Goal: Information Seeking & Learning: Learn about a topic

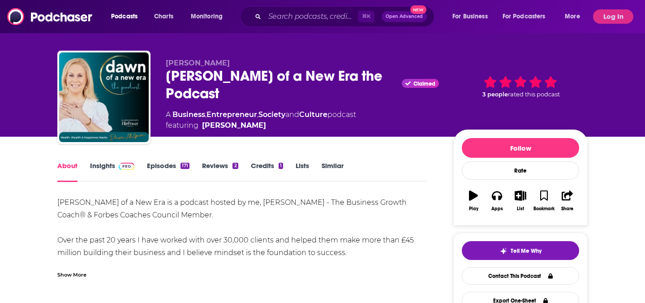
scroll to position [17, 0]
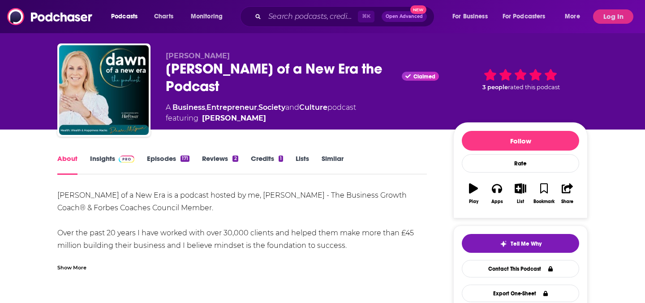
click at [165, 162] on link "Episodes 171" at bounding box center [168, 164] width 43 height 21
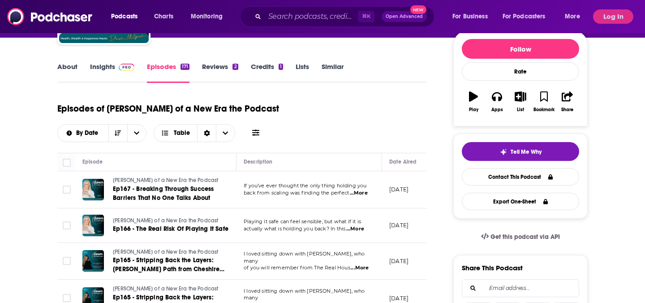
scroll to position [133, 0]
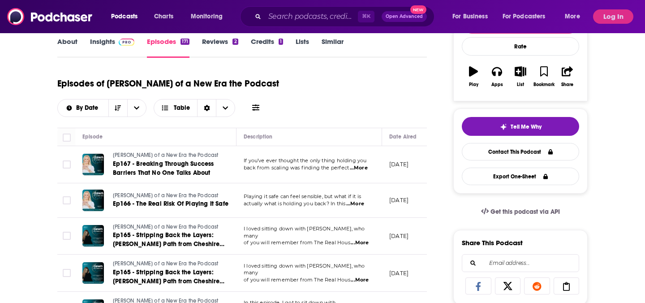
click at [364, 172] on span "...More" at bounding box center [359, 167] width 18 height 7
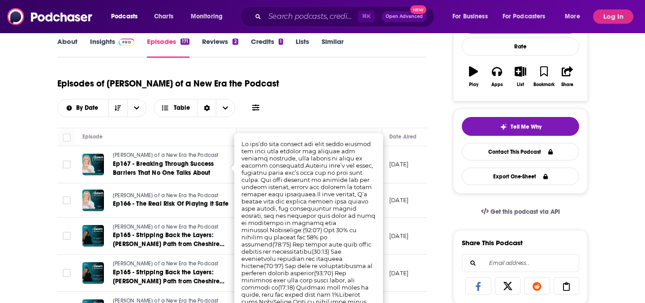
click at [317, 115] on div "Episodes of [PERSON_NAME] of a New Era the Podcast By Date Table" at bounding box center [242, 94] width 370 height 45
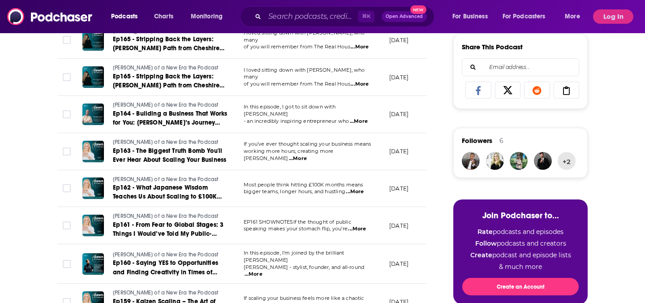
scroll to position [164, 0]
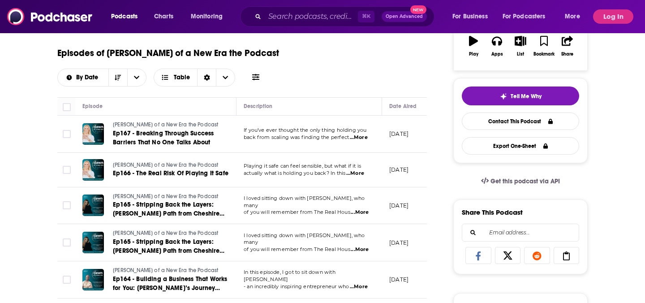
click at [349, 76] on div "Episodes of [PERSON_NAME] of a New Era the Podcast By Date Table" at bounding box center [242, 64] width 370 height 45
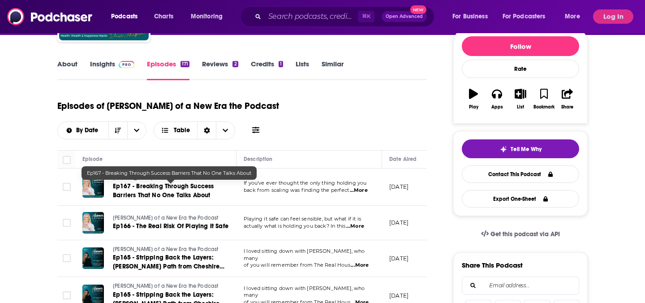
scroll to position [59, 0]
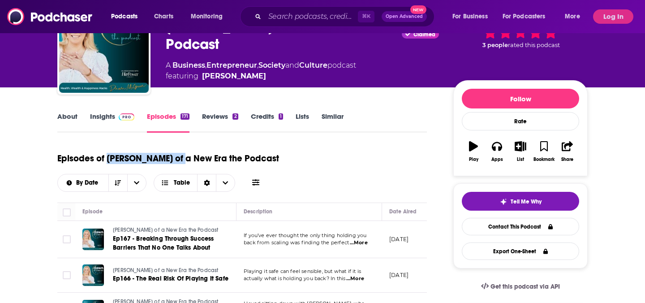
drag, startPoint x: 106, startPoint y: 159, endPoint x: 181, endPoint y: 159, distance: 75.7
click at [181, 160] on h1 "Episodes of [PERSON_NAME] of a New Era the Podcast" at bounding box center [168, 158] width 222 height 11
copy h1 "[PERSON_NAME] of a New Era"
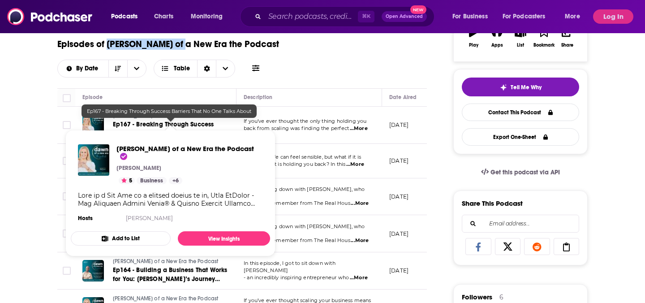
scroll to position [247, 0]
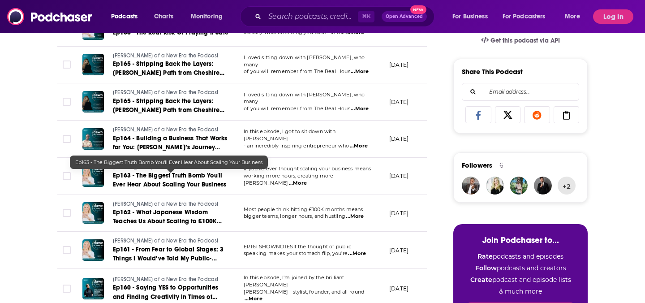
scroll to position [0, 0]
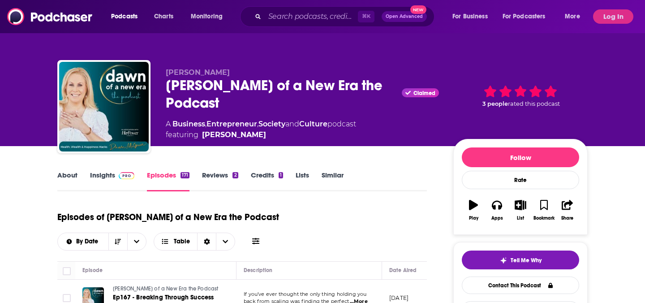
click at [111, 179] on link "Insights" at bounding box center [112, 181] width 44 height 21
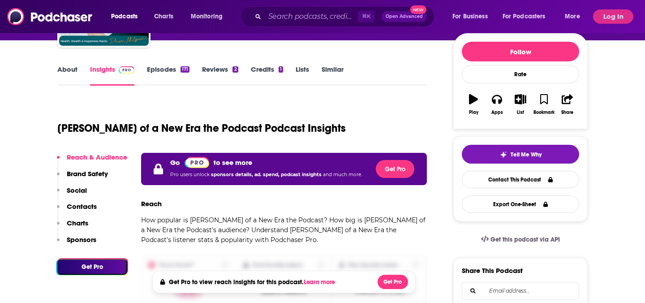
scroll to position [189, 0]
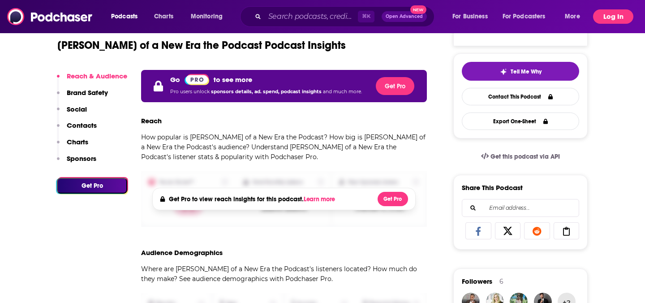
click at [610, 14] on button "Log In" at bounding box center [613, 16] width 40 height 14
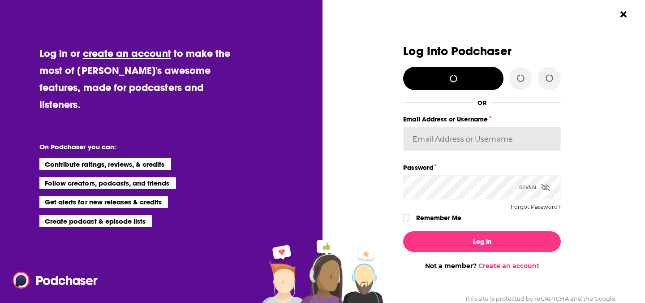
type input "[EMAIL_ADDRESS][DOMAIN_NAME]"
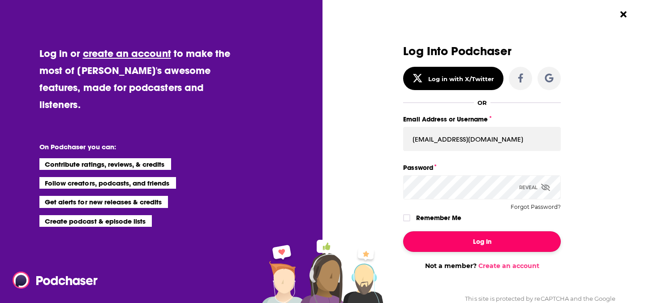
click at [452, 241] on button "Log In" at bounding box center [482, 241] width 158 height 21
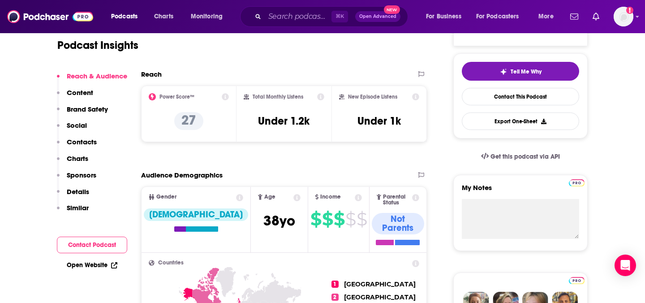
scroll to position [240, 0]
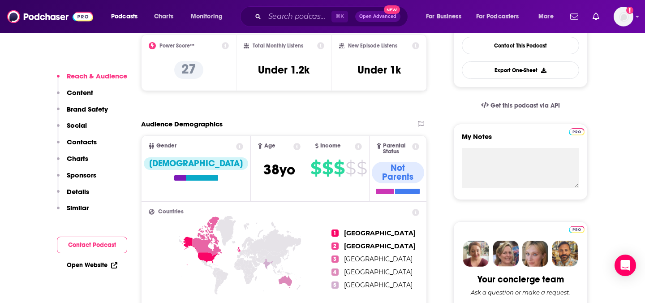
click at [224, 47] on icon at bounding box center [225, 45] width 7 height 7
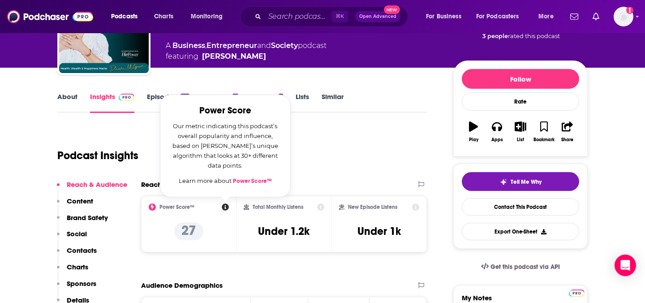
scroll to position [39, 0]
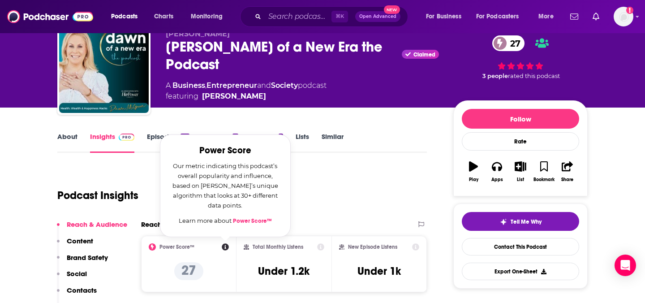
click at [189, 101] on div "[PERSON_NAME] [PERSON_NAME] of a New Era the Podcast Claimed 27 A Business , En…" at bounding box center [302, 66] width 273 height 72
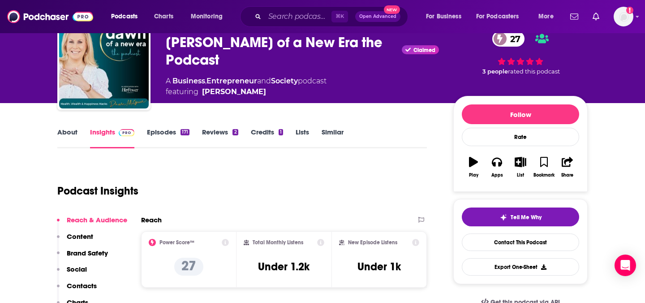
scroll to position [0, 0]
